Goal: Task Accomplishment & Management: Use online tool/utility

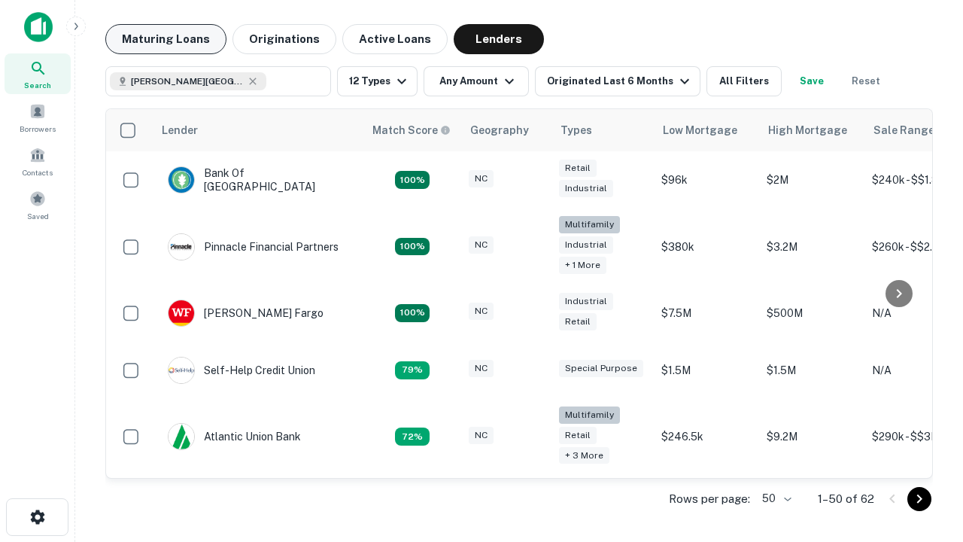
click at [166, 39] on button "Maturing Loans" at bounding box center [165, 39] width 121 height 30
